Goal: Book appointment/travel/reservation

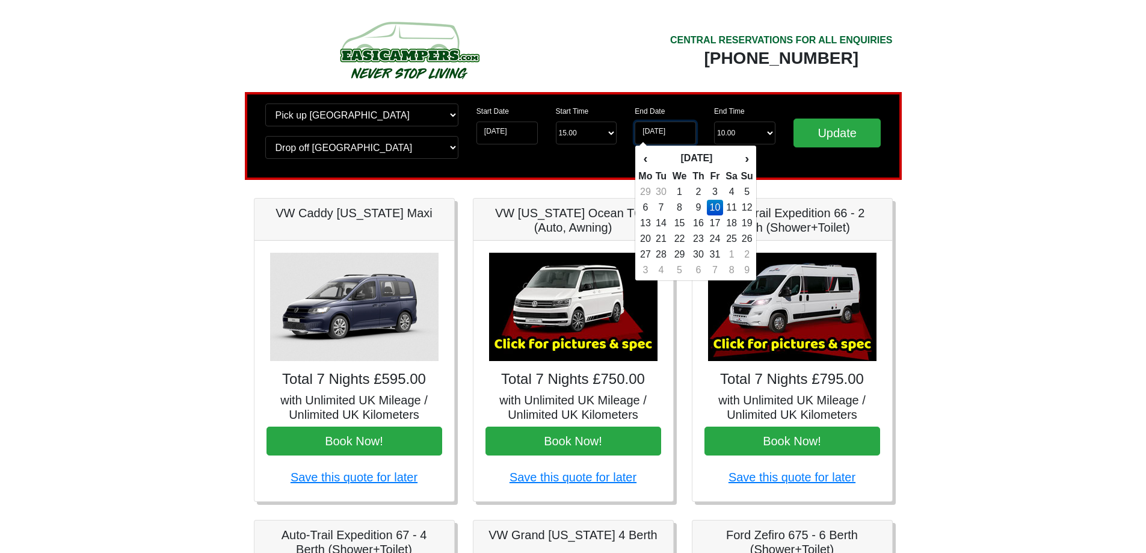
click at [673, 133] on input "[DATE]" at bounding box center [665, 133] width 61 height 23
click at [660, 209] on td "7" at bounding box center [661, 208] width 16 height 16
type input "[DATE]"
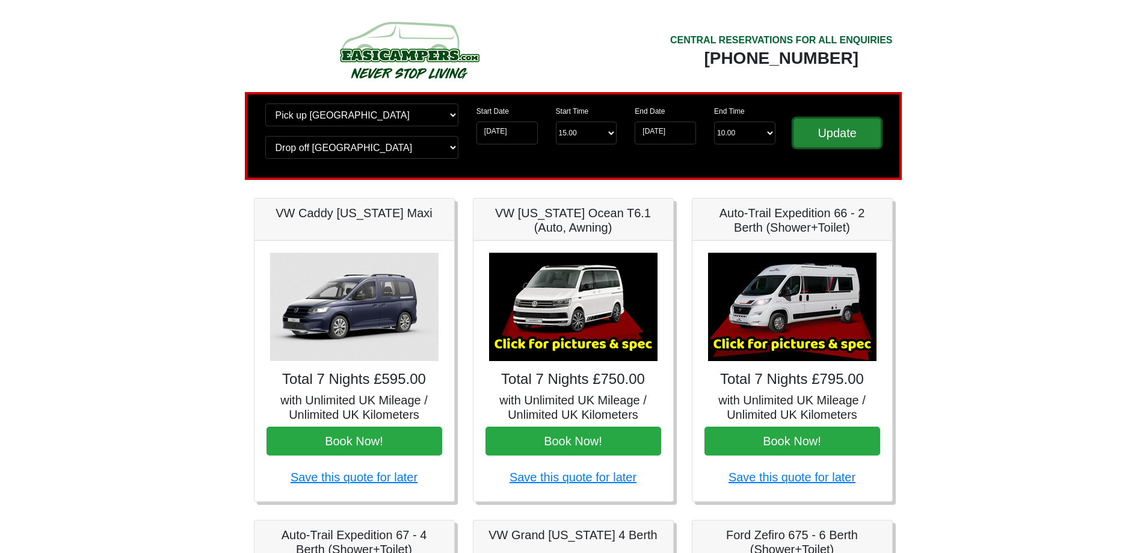
click at [838, 132] on input "Update" at bounding box center [838, 133] width 88 height 29
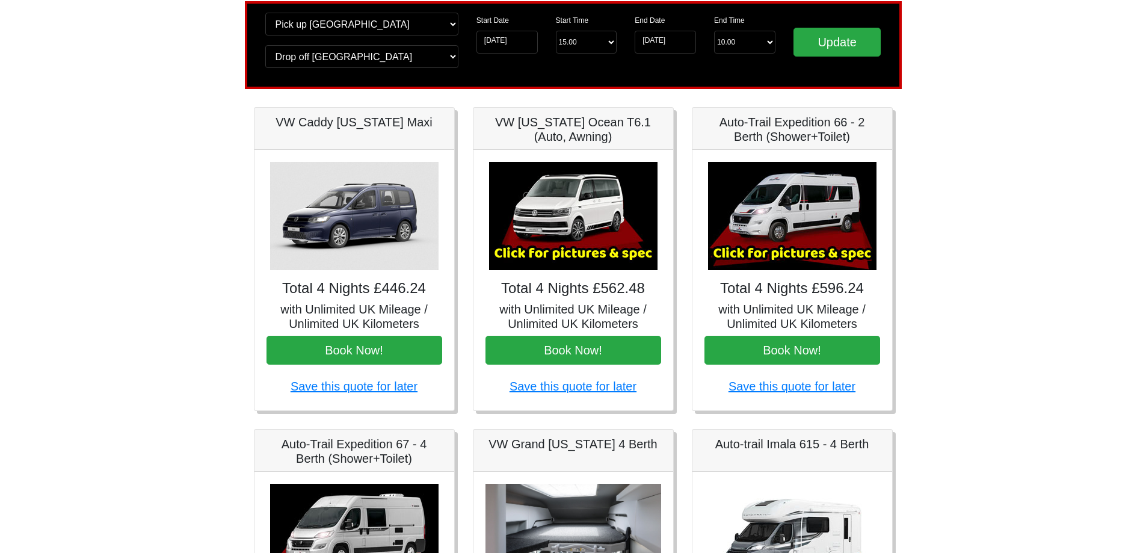
scroll to position [60, 0]
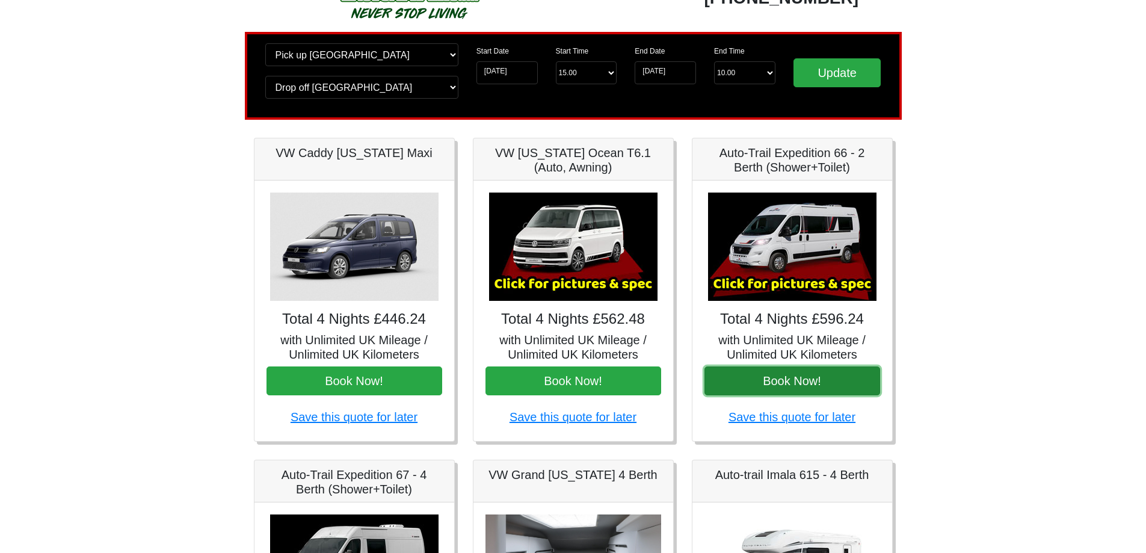
click at [753, 383] on button "Book Now!" at bounding box center [793, 380] width 176 height 29
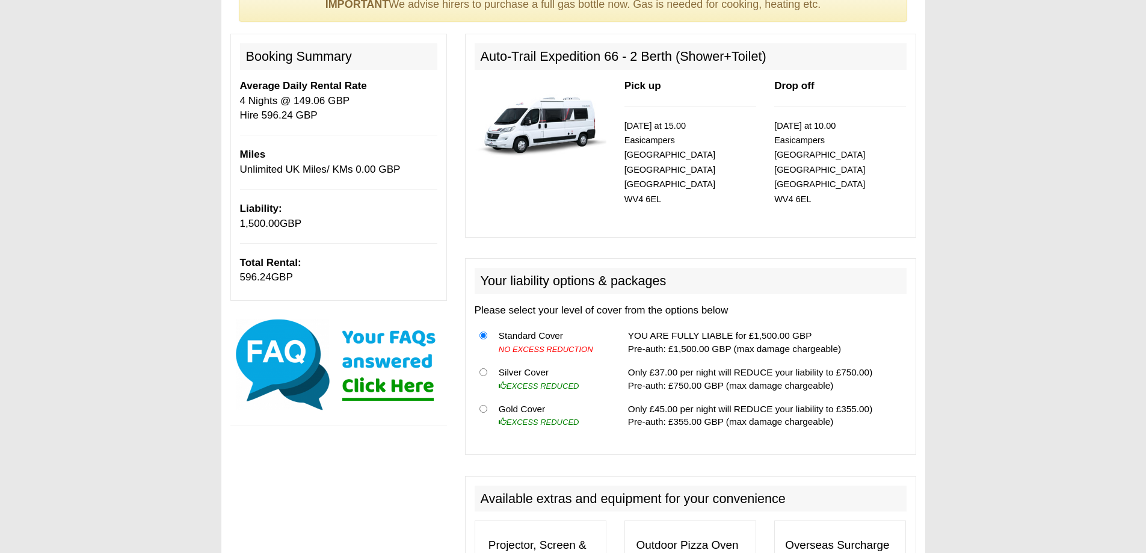
scroll to position [120, 0]
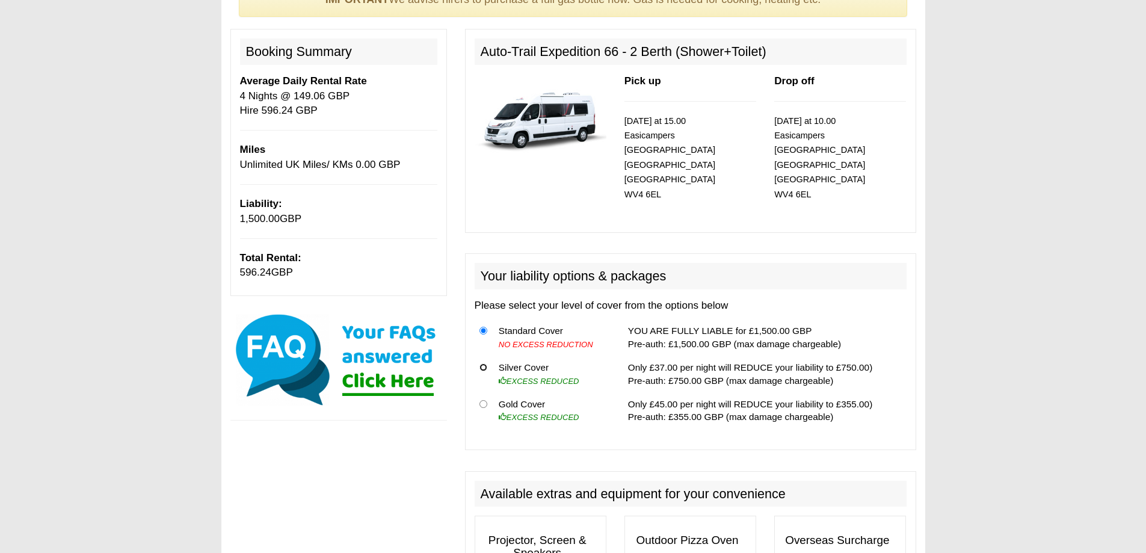
click at [484, 363] on input "radio" at bounding box center [484, 367] width 8 height 8
radio input "true"
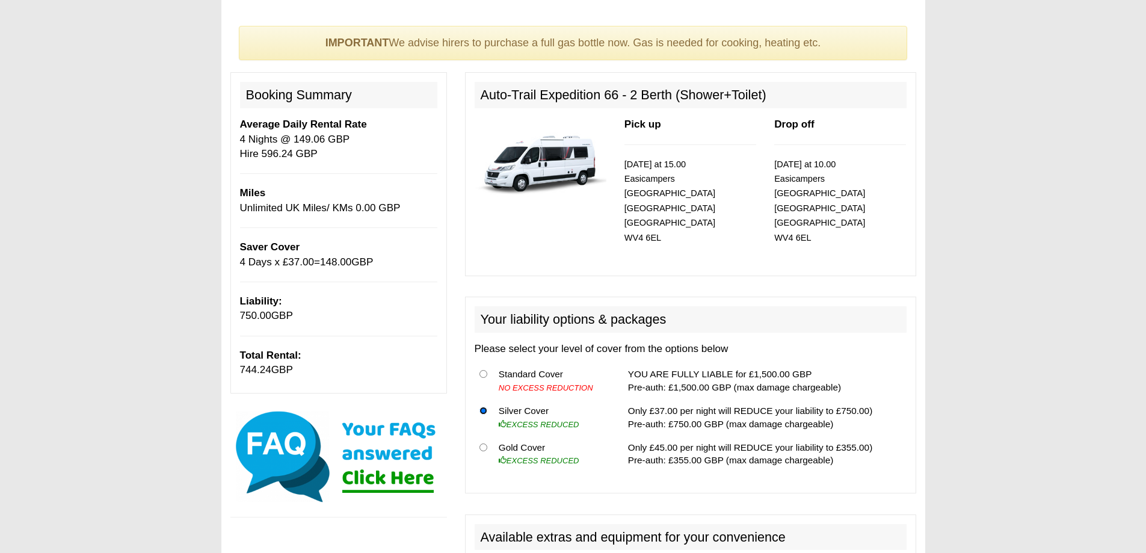
scroll to position [0, 0]
